Goal: Task Accomplishment & Management: Manage account settings

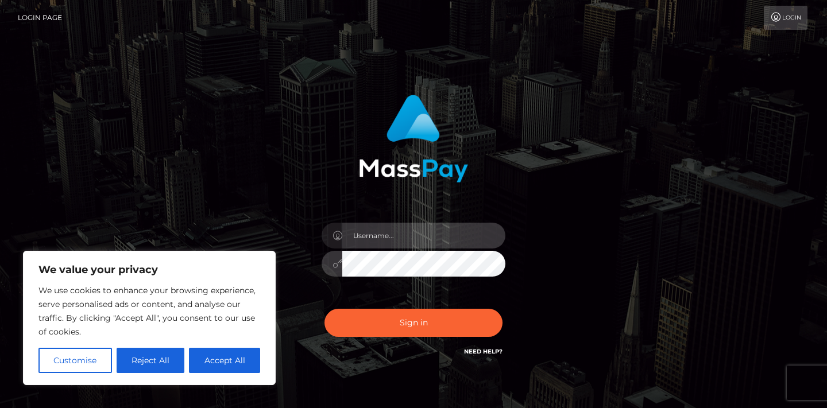
click at [388, 237] on input "text" at bounding box center [423, 236] width 163 height 26
paste input "[PERSON_NAME]"
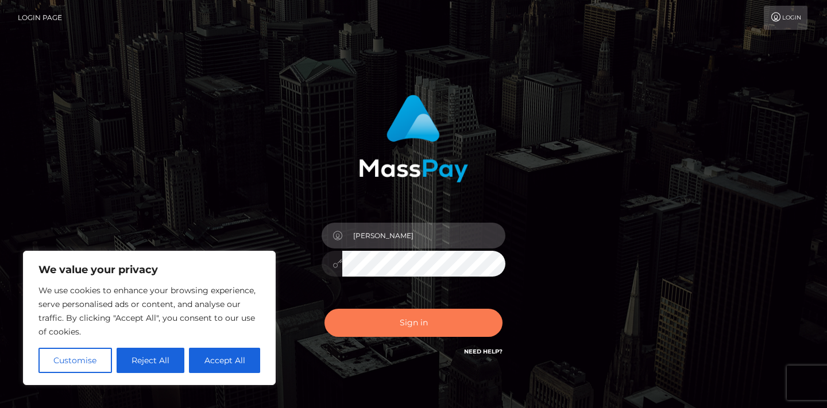
type input "[PERSON_NAME]"
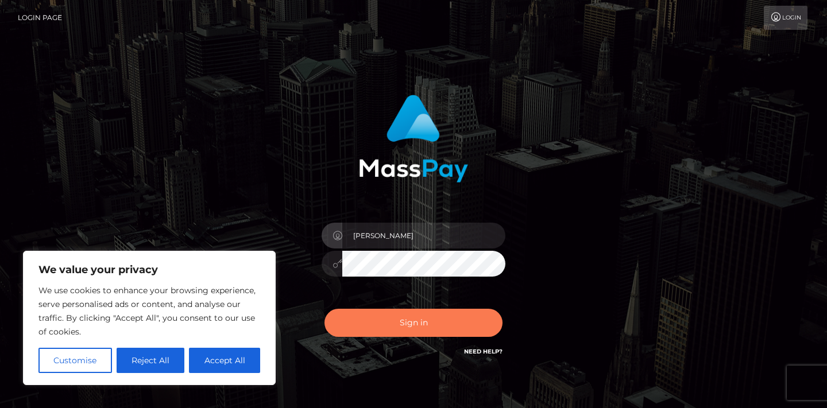
click at [354, 329] on button "Sign in" at bounding box center [414, 323] width 178 height 28
